Goal: Information Seeking & Learning: Learn about a topic

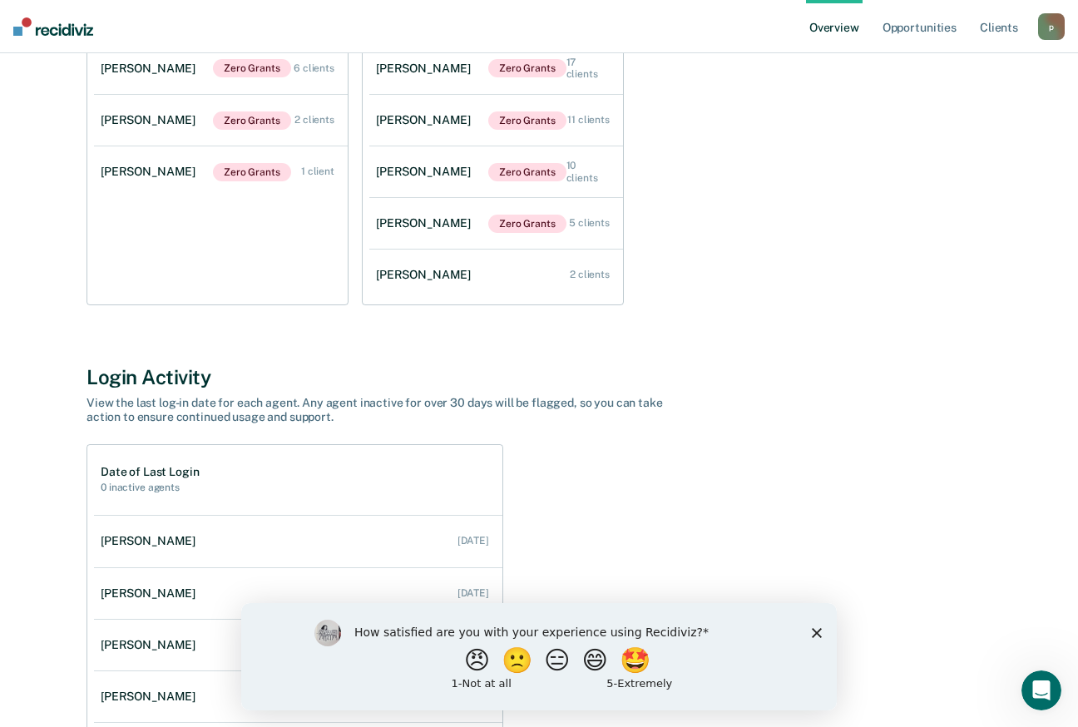
scroll to position [333, 0]
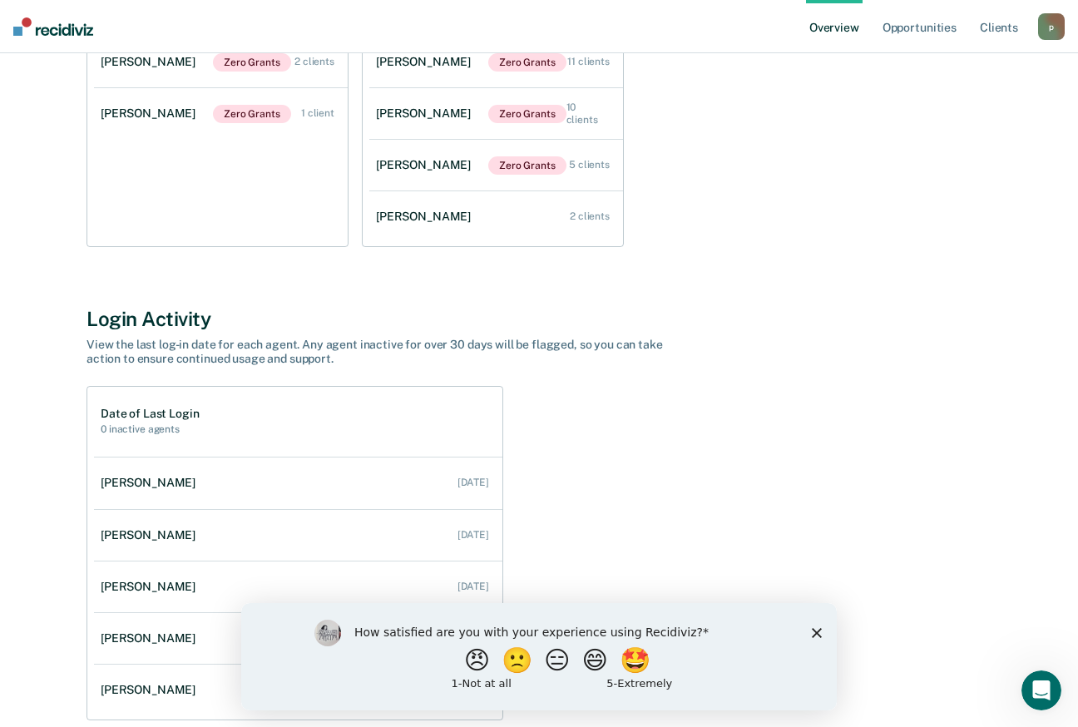
click at [821, 633] on icon "Close survey" at bounding box center [817, 632] width 10 height 10
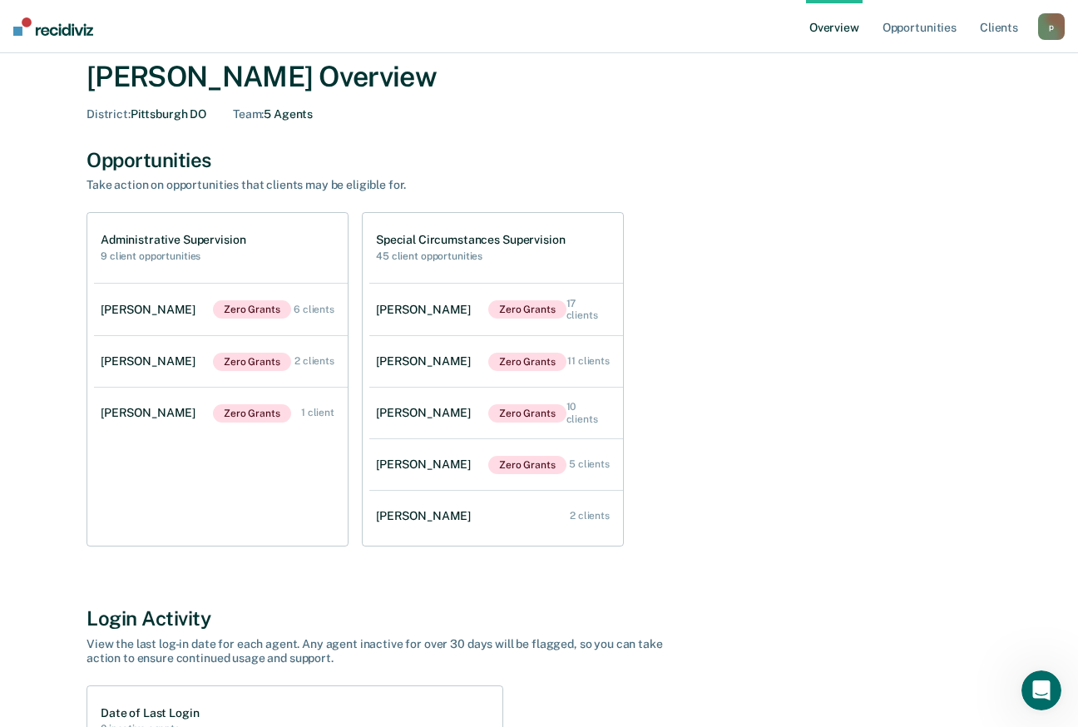
scroll to position [0, 0]
